Goal: Go to known website: Access a specific website the user already knows

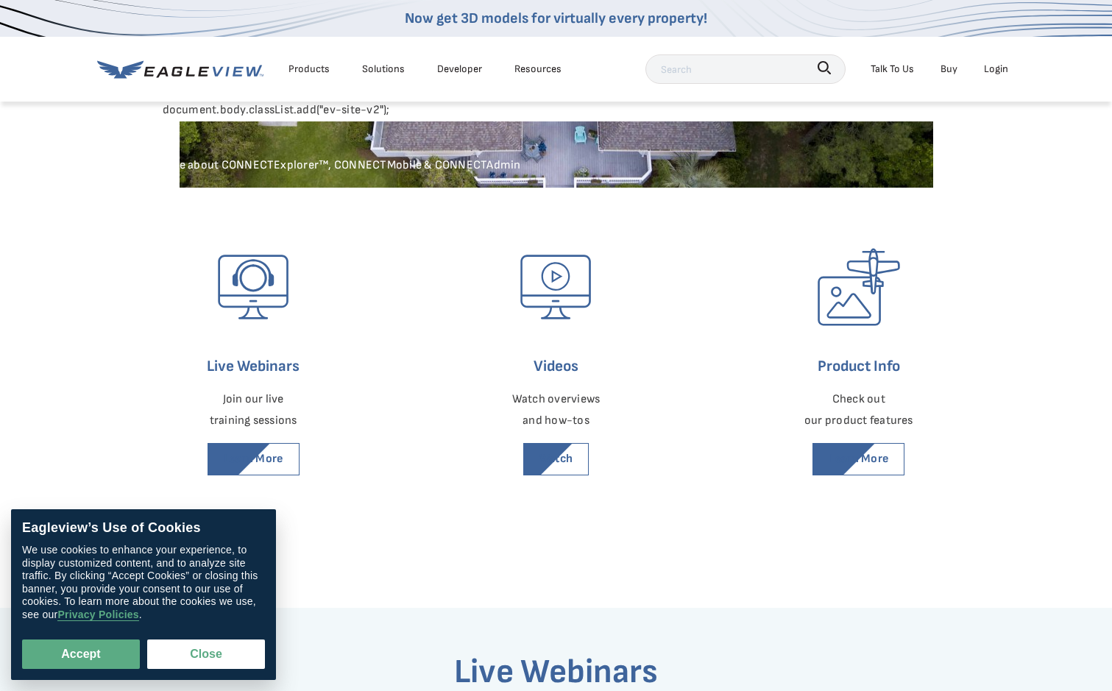
click at [1006, 74] on div "Login" at bounding box center [996, 69] width 24 height 18
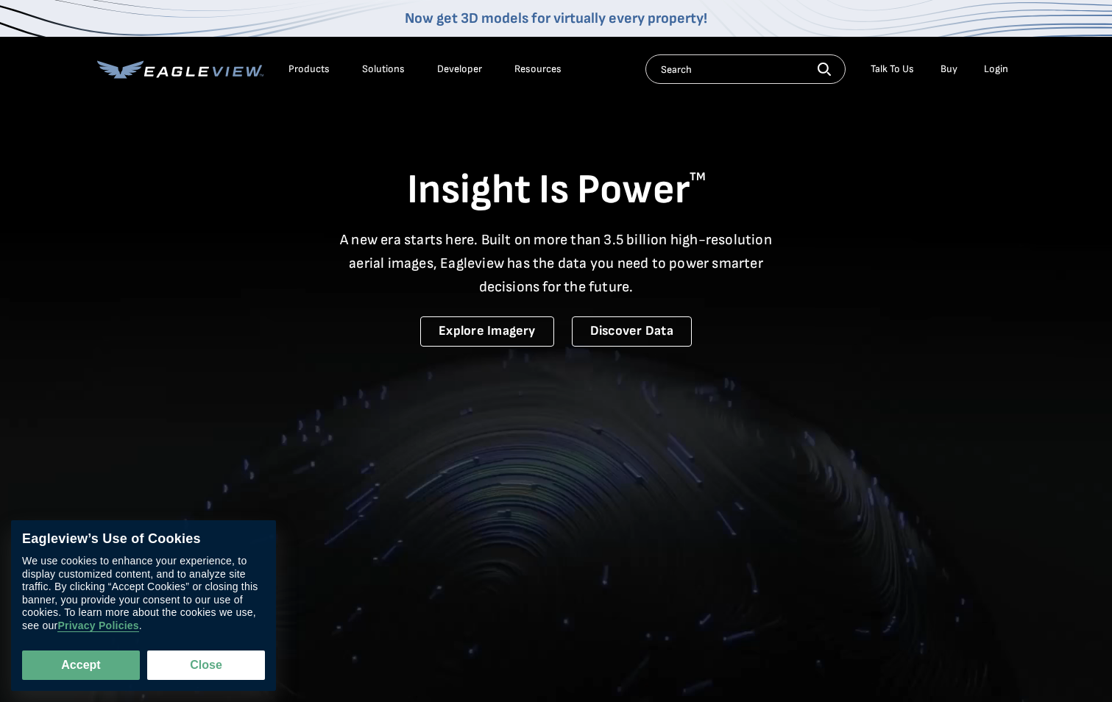
click at [1000, 79] on li "Login" at bounding box center [995, 69] width 39 height 22
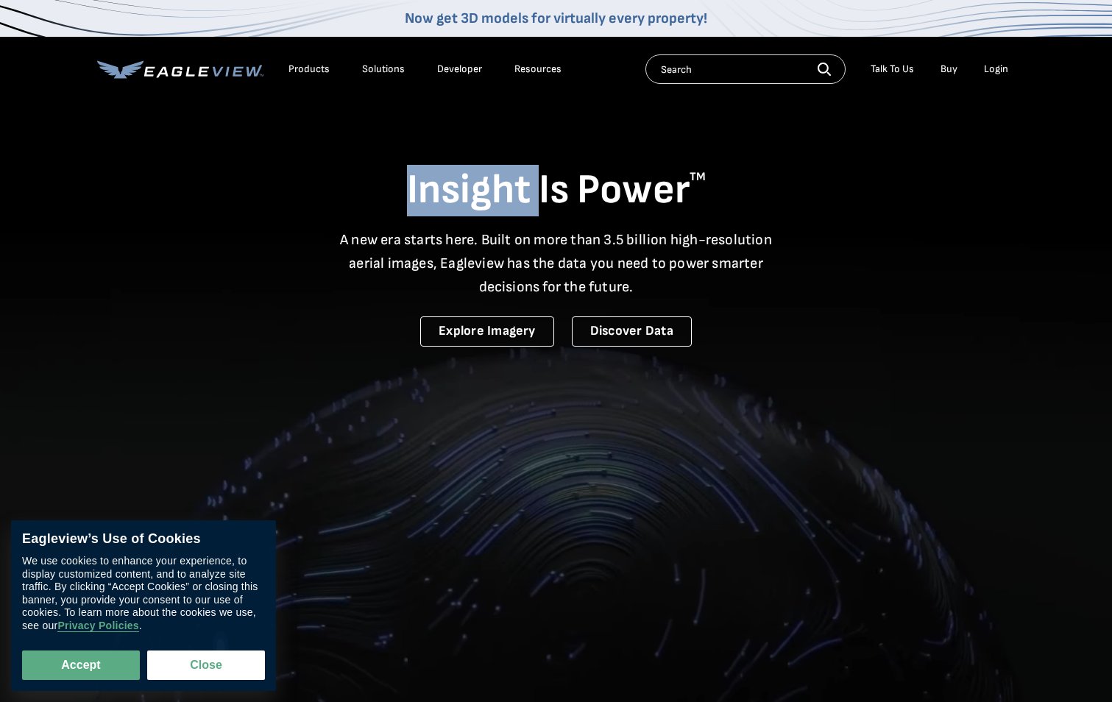
drag, startPoint x: 0, startPoint y: 0, endPoint x: 999, endPoint y: 71, distance: 1001.6
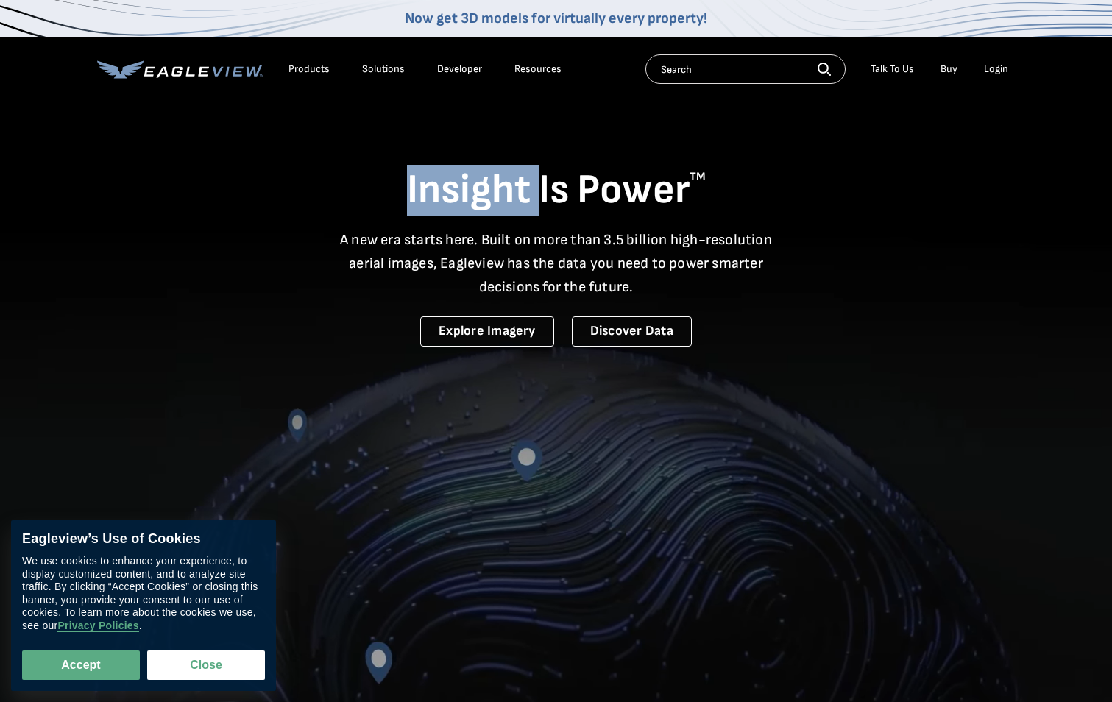
click at [999, 71] on div "Login" at bounding box center [996, 69] width 24 height 13
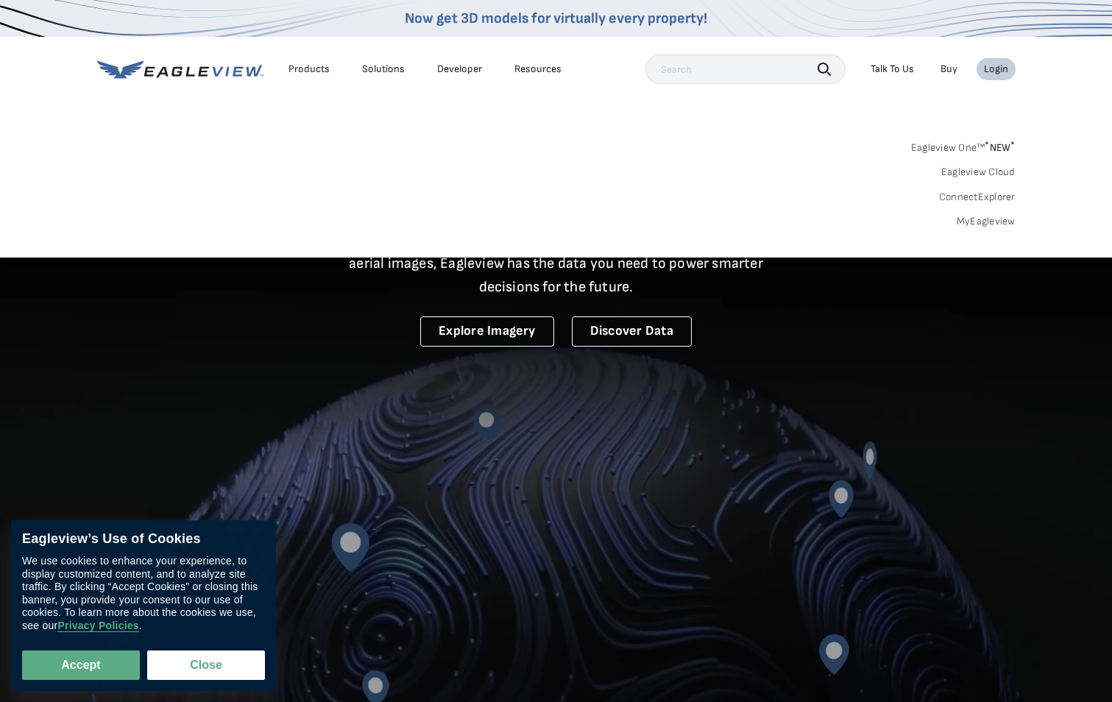
click at [995, 197] on link "ConnectExplorer" at bounding box center [977, 197] width 77 height 13
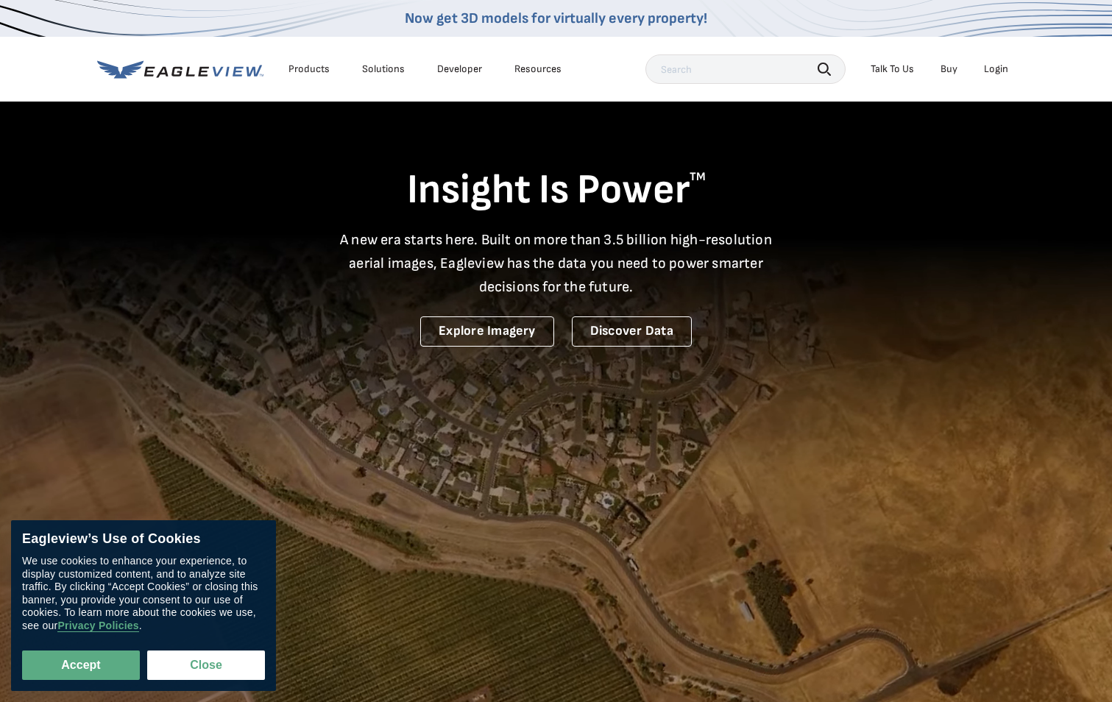
click at [998, 54] on div "Products Solutions Developer Resources Search Talk To Us Buy Login" at bounding box center [556, 69] width 918 height 65
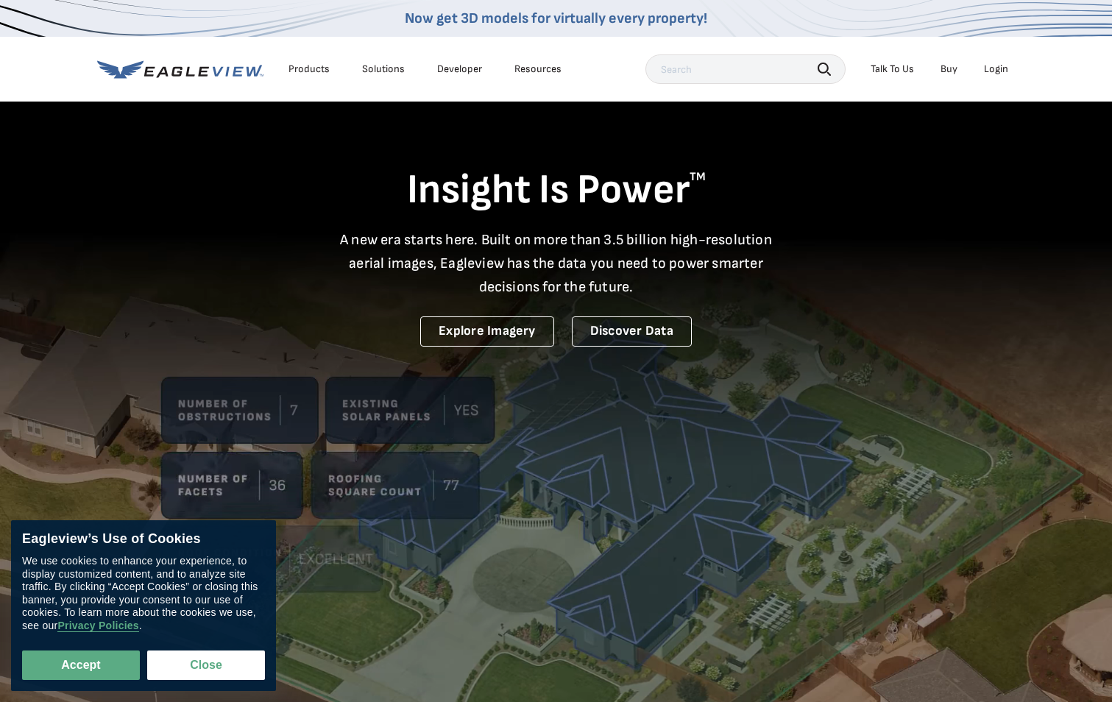
click at [993, 68] on div "Login" at bounding box center [996, 69] width 24 height 13
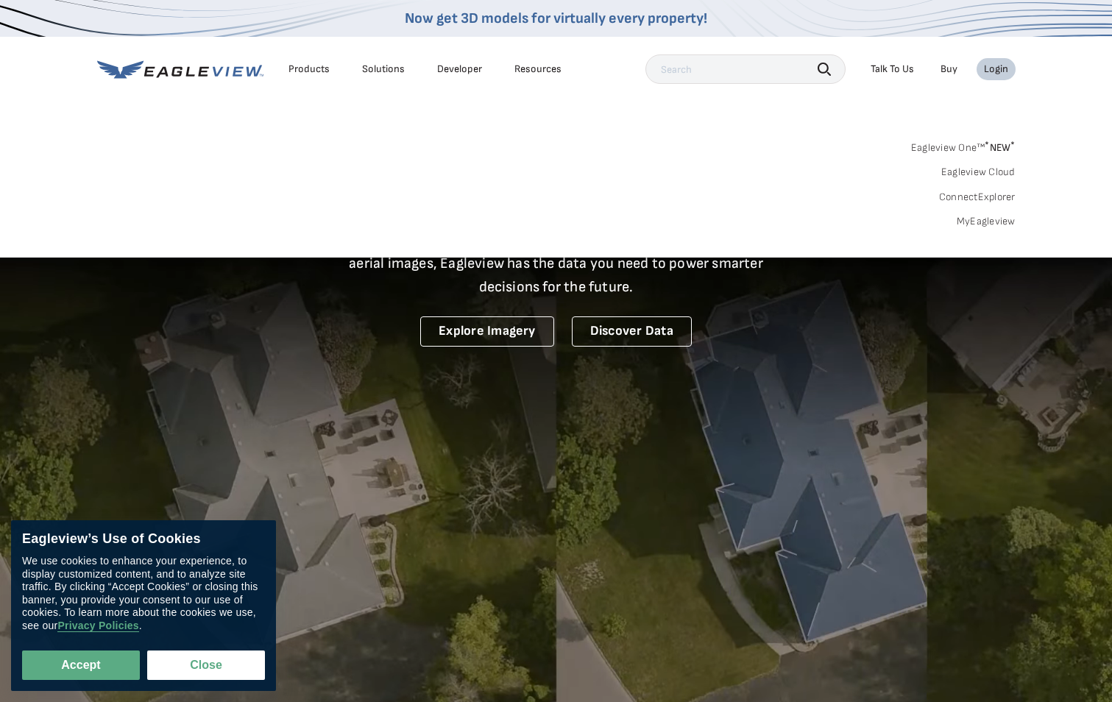
click at [981, 172] on link "Eagleview Cloud" at bounding box center [978, 172] width 74 height 13
